Goal: Find specific page/section: Find specific page/section

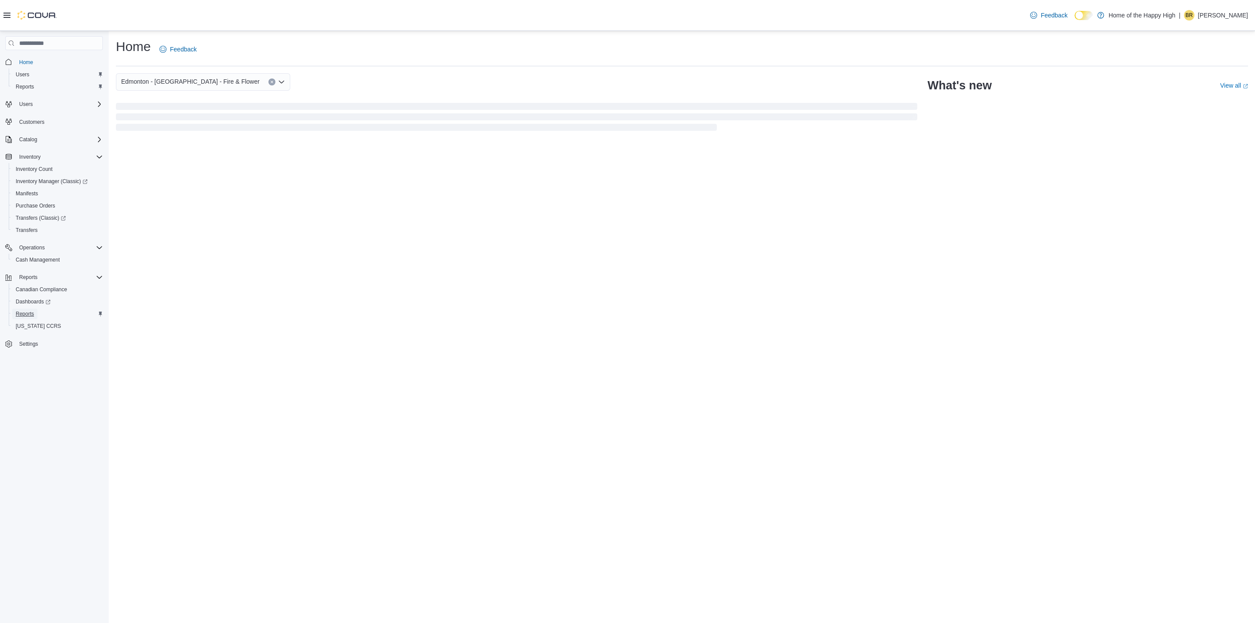
click at [19, 311] on span "Reports" at bounding box center [25, 313] width 18 height 7
